Goal: Complete application form

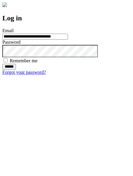
type input "**********"
click at [16, 70] on input "******" at bounding box center [9, 67] width 14 height 6
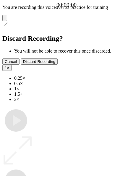
type input "**********"
